Goal: Transaction & Acquisition: Purchase product/service

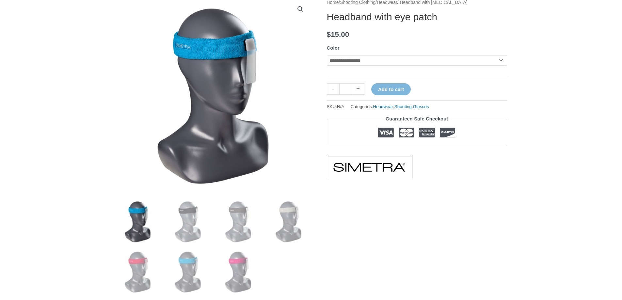
scroll to position [98, 0]
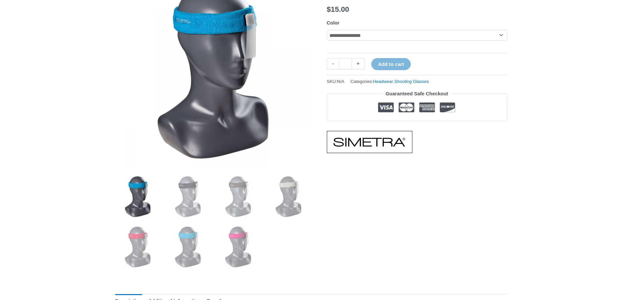
click at [358, 35] on select "**********" at bounding box center [417, 35] width 180 height 10
click at [327, 30] on select "**********" at bounding box center [417, 35] width 180 height 10
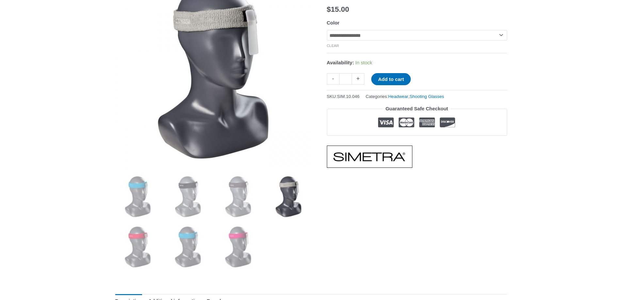
click at [341, 39] on select "**********" at bounding box center [417, 35] width 180 height 10
select select "*****"
click at [327, 30] on select "**********" at bounding box center [417, 35] width 180 height 10
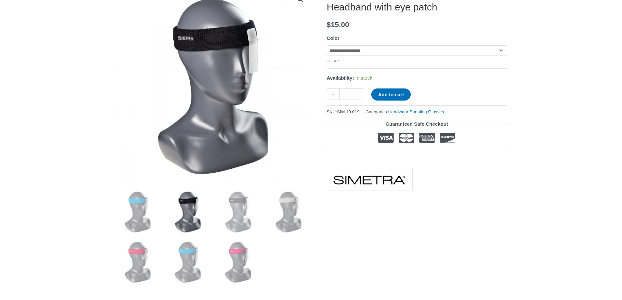
scroll to position [50, 0]
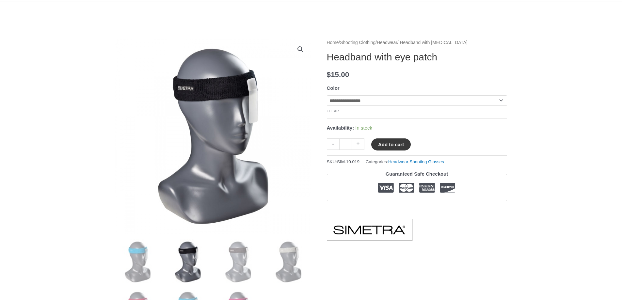
click at [389, 143] on button "Add to cart" at bounding box center [391, 144] width 40 height 12
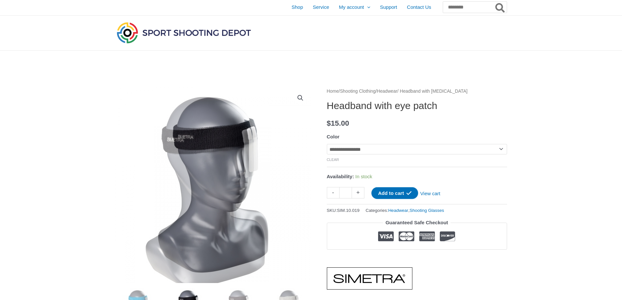
scroll to position [0, 0]
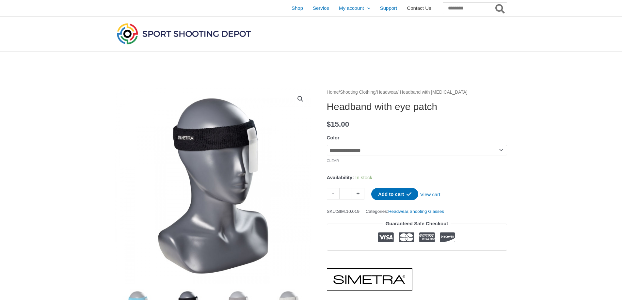
click at [407, 10] on span "Contact Us" at bounding box center [419, 8] width 24 height 16
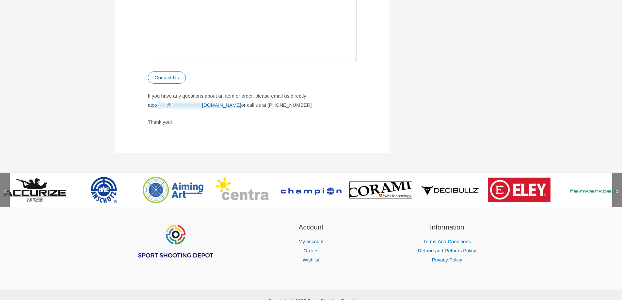
scroll to position [423, 0]
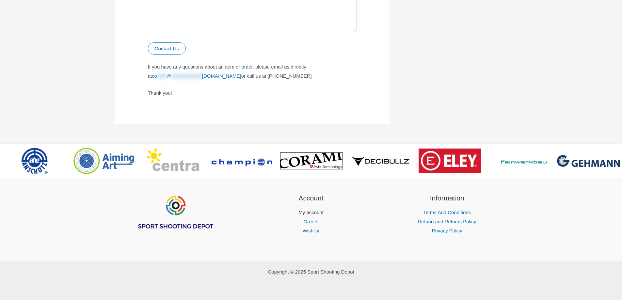
click at [312, 213] on link "My account" at bounding box center [310, 213] width 25 height 6
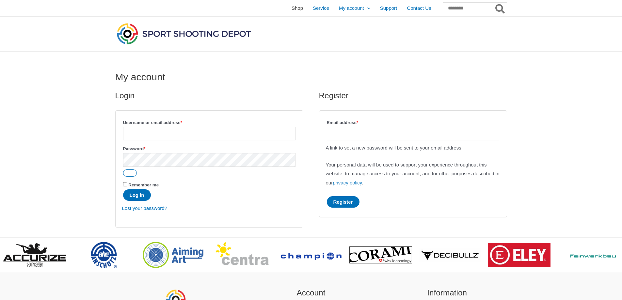
click at [292, 10] on span "Shop" at bounding box center [297, 8] width 11 height 16
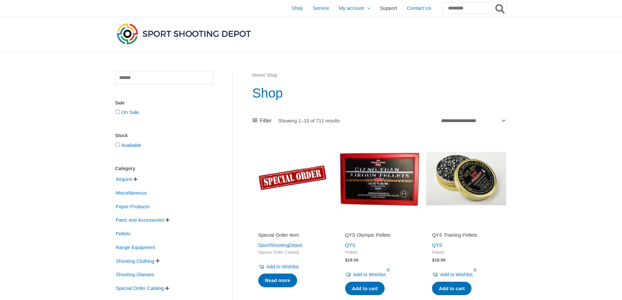
click at [380, 9] on span "Support" at bounding box center [388, 8] width 17 height 16
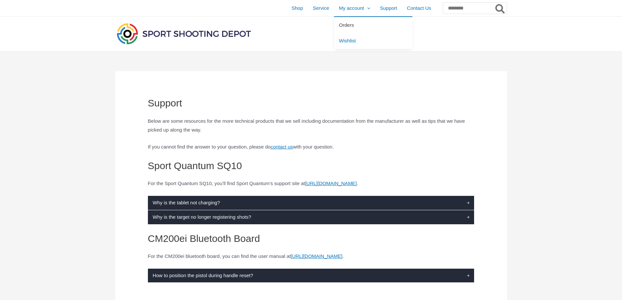
click at [339, 26] on span "Orders" at bounding box center [346, 25] width 15 height 6
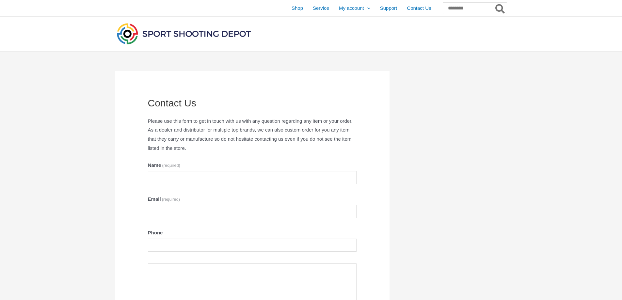
scroll to position [423, 0]
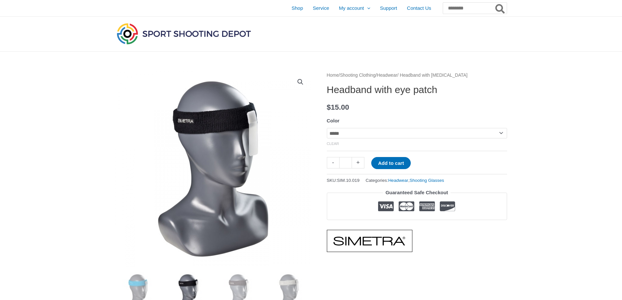
select select "*****"
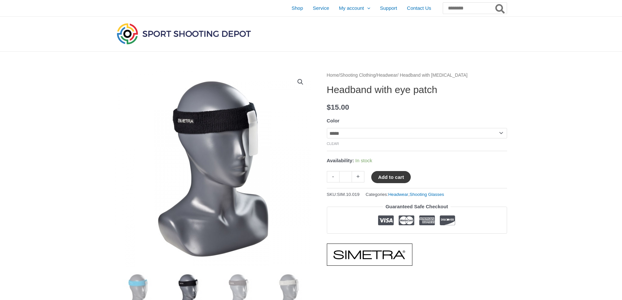
click at [386, 177] on button "Add to cart" at bounding box center [391, 177] width 40 height 12
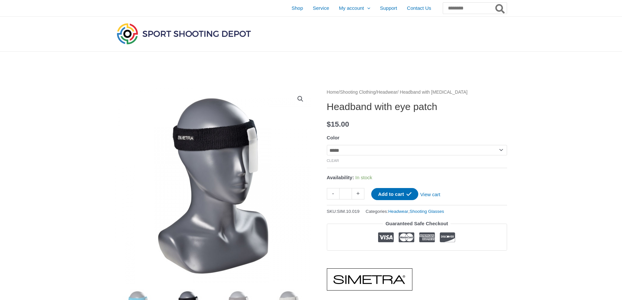
click at [301, 100] on link "View full-screen image gallery" at bounding box center [300, 99] width 12 height 12
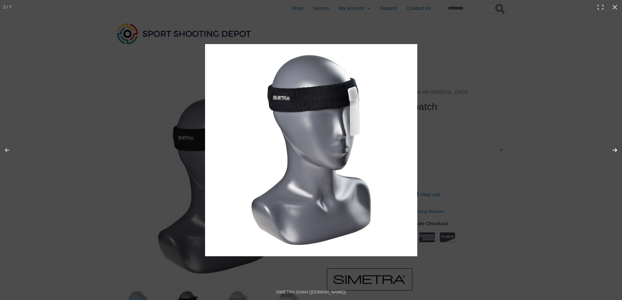
click at [613, 148] on button "Next (arrow right)" at bounding box center [610, 150] width 23 height 33
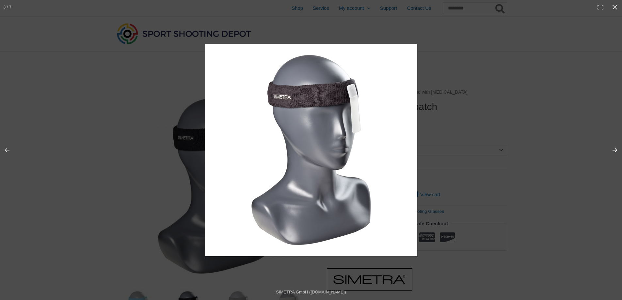
click at [613, 148] on button "Next (arrow right)" at bounding box center [610, 150] width 23 height 33
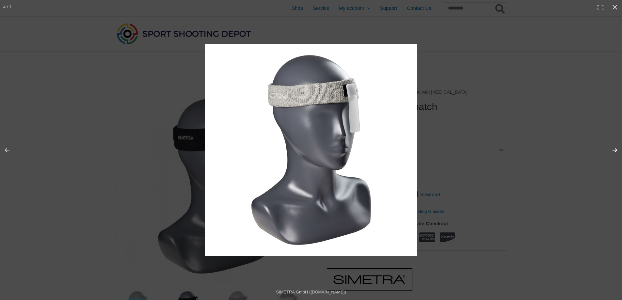
click at [613, 148] on button "Next (arrow right)" at bounding box center [610, 150] width 23 height 33
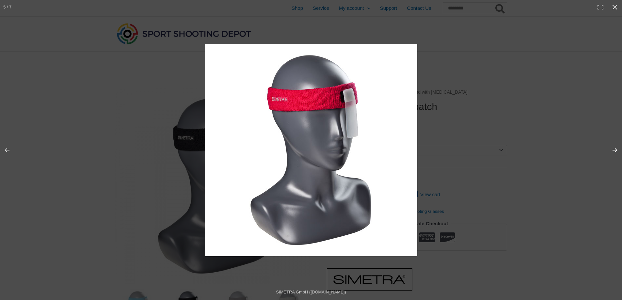
click at [613, 148] on button "Next (arrow right)" at bounding box center [610, 150] width 23 height 33
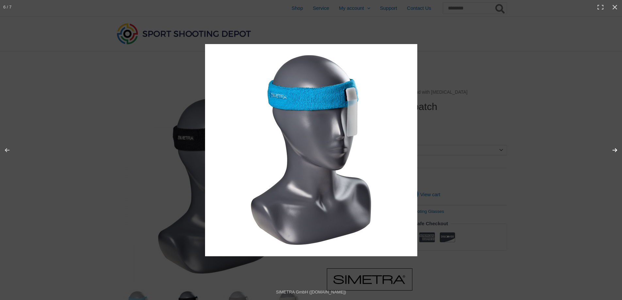
click at [613, 148] on button "Next (arrow right)" at bounding box center [610, 150] width 23 height 33
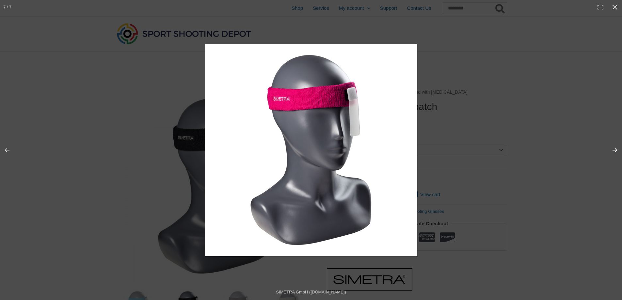
click at [613, 148] on button "Next (arrow right)" at bounding box center [610, 150] width 23 height 33
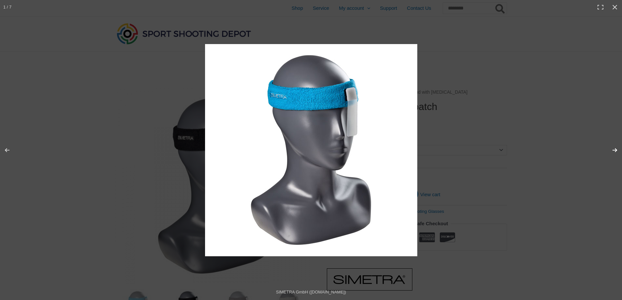
click at [613, 148] on button "Next (arrow right)" at bounding box center [610, 150] width 23 height 33
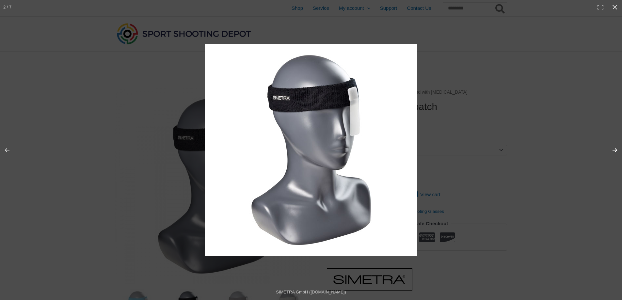
click at [613, 148] on button "Next (arrow right)" at bounding box center [610, 150] width 23 height 33
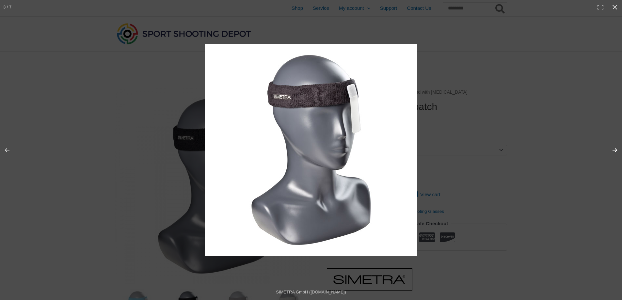
click at [613, 148] on button "Next (arrow right)" at bounding box center [610, 150] width 23 height 33
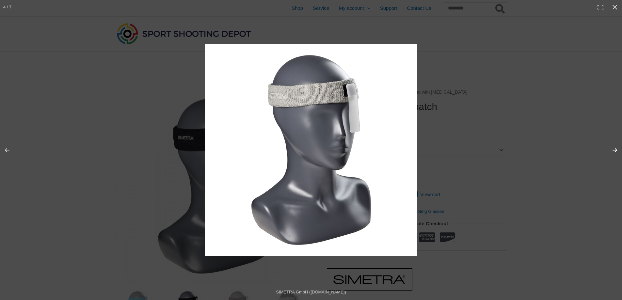
click at [613, 148] on button "Next (arrow right)" at bounding box center [610, 150] width 23 height 33
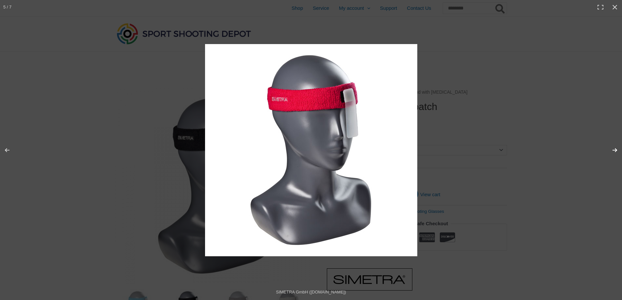
click at [613, 148] on button "Next (arrow right)" at bounding box center [610, 150] width 23 height 33
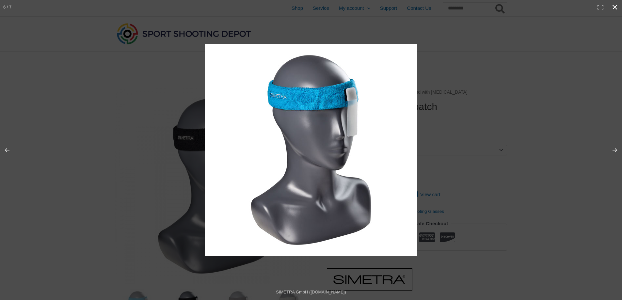
click at [613, 3] on button "Close (Esc)" at bounding box center [615, 7] width 14 height 14
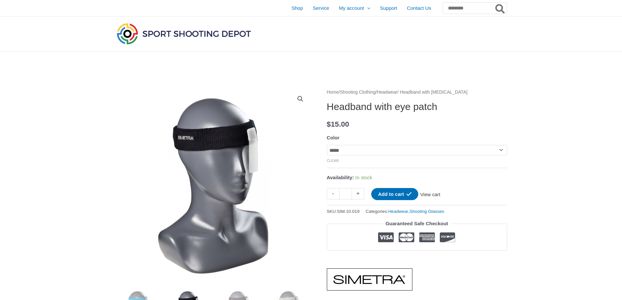
click at [437, 196] on link "View cart" at bounding box center [430, 193] width 24 height 11
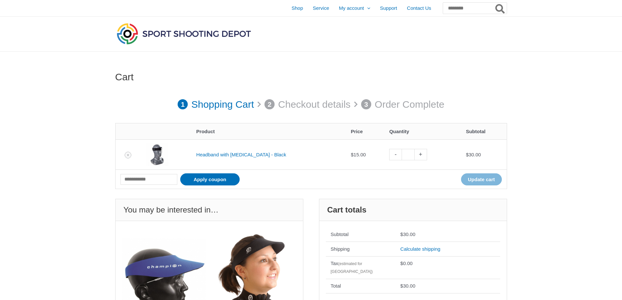
scroll to position [65, 0]
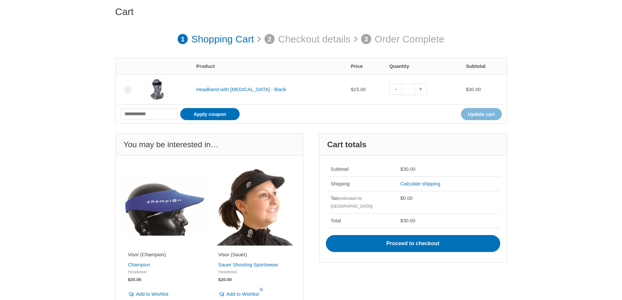
click at [389, 90] on link "-" at bounding box center [395, 89] width 12 height 11
type input "*"
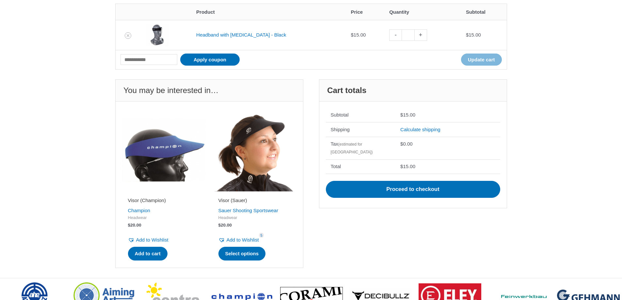
scroll to position [156, 0]
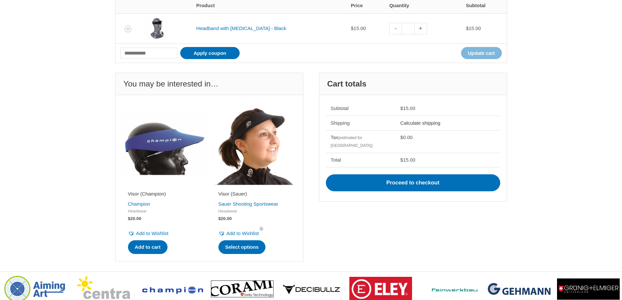
click at [428, 121] on link "Calculate shipping" at bounding box center [420, 123] width 40 height 6
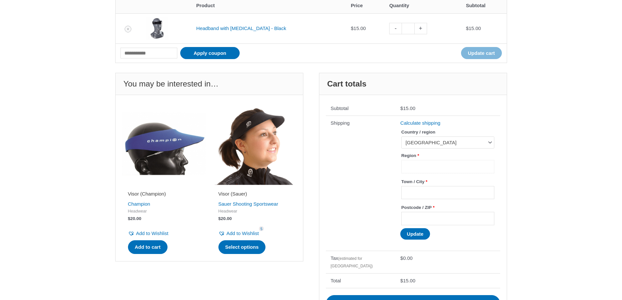
click at [426, 167] on input "Region *" at bounding box center [447, 166] width 93 height 13
type input "*"
type input "******"
type input "********"
type input "****"
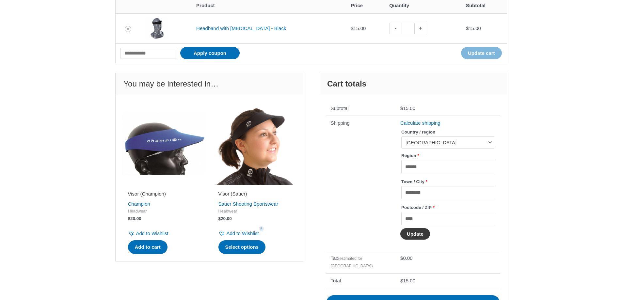
click at [410, 235] on button "Update" at bounding box center [415, 233] width 30 height 11
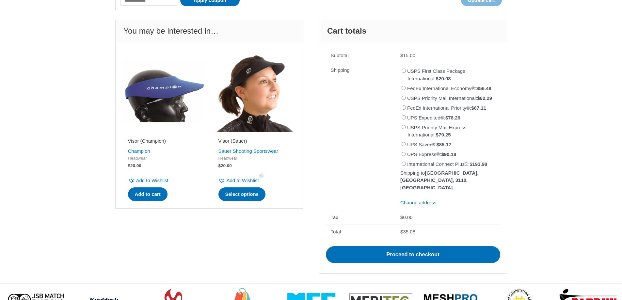
scroll to position [221, 0]
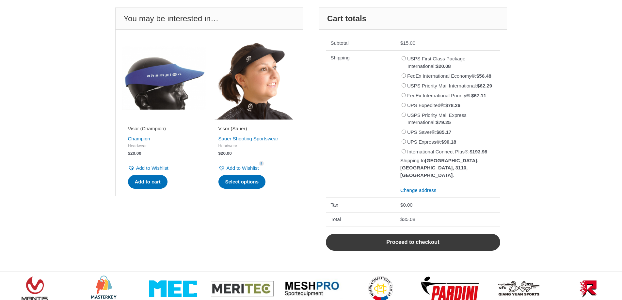
click at [420, 251] on link "Proceed to checkout" at bounding box center [413, 242] width 174 height 17
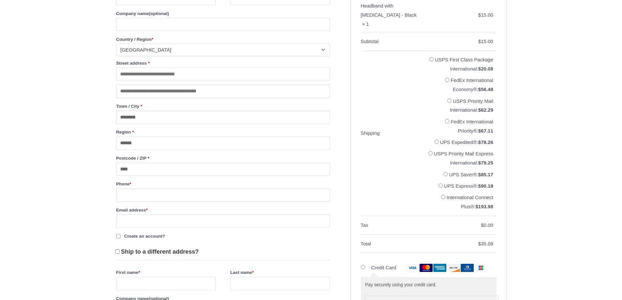
scroll to position [229, 0]
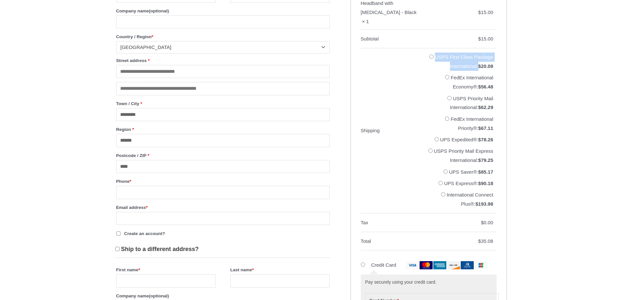
drag, startPoint x: 432, startPoint y: 56, endPoint x: 472, endPoint y: 66, distance: 41.3
click at [472, 66] on label "USPS First Class Package International: $ 20.08" at bounding box center [464, 61] width 58 height 15
copy label "USPS First Class Package International:"
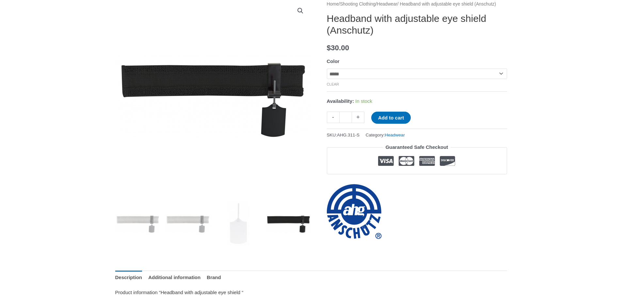
scroll to position [65, 0]
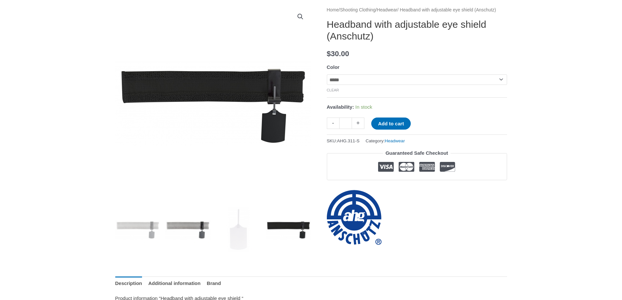
click at [190, 230] on img at bounding box center [187, 229] width 45 height 45
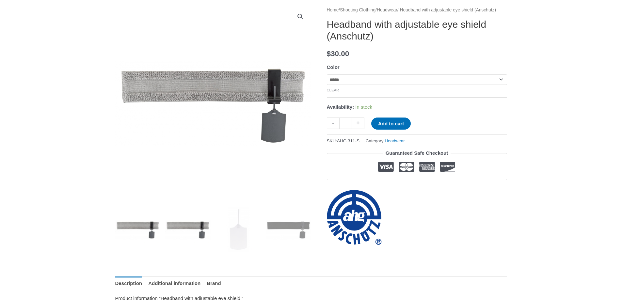
click at [146, 230] on img at bounding box center [137, 229] width 45 height 45
click at [281, 237] on img at bounding box center [288, 229] width 45 height 45
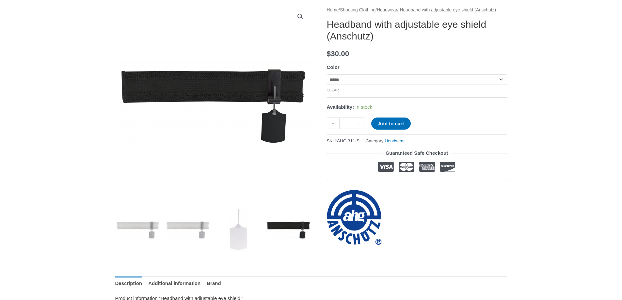
click at [236, 236] on img at bounding box center [237, 229] width 45 height 45
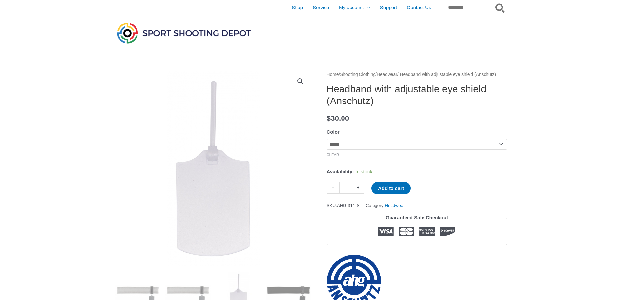
scroll to position [0, 0]
click at [356, 150] on select "**********" at bounding box center [417, 145] width 180 height 10
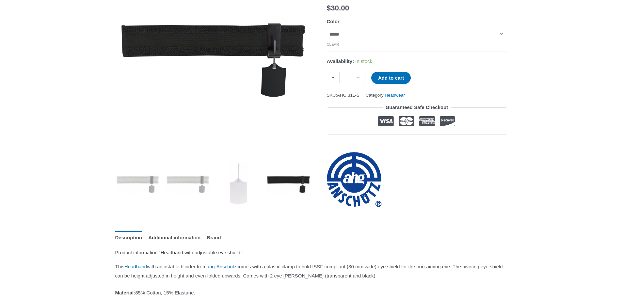
scroll to position [131, 0]
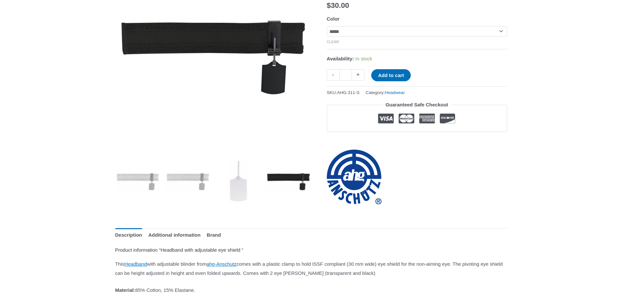
click at [243, 189] on img at bounding box center [237, 180] width 45 height 45
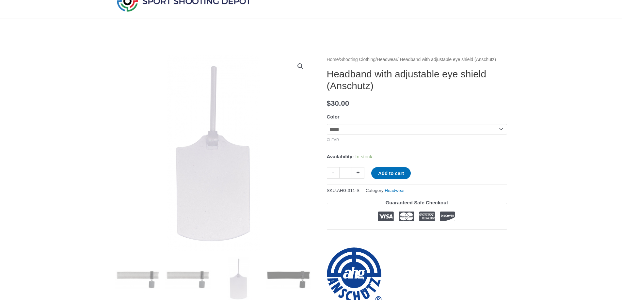
scroll to position [0, 0]
